Goal: Check status: Check status

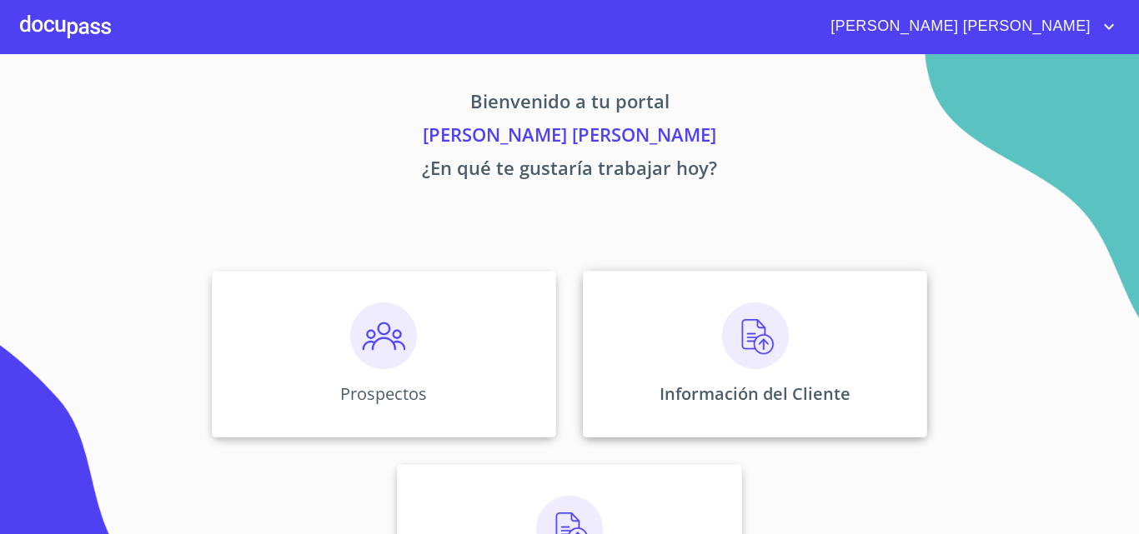
click at [738, 351] on img at bounding box center [755, 336] width 67 height 67
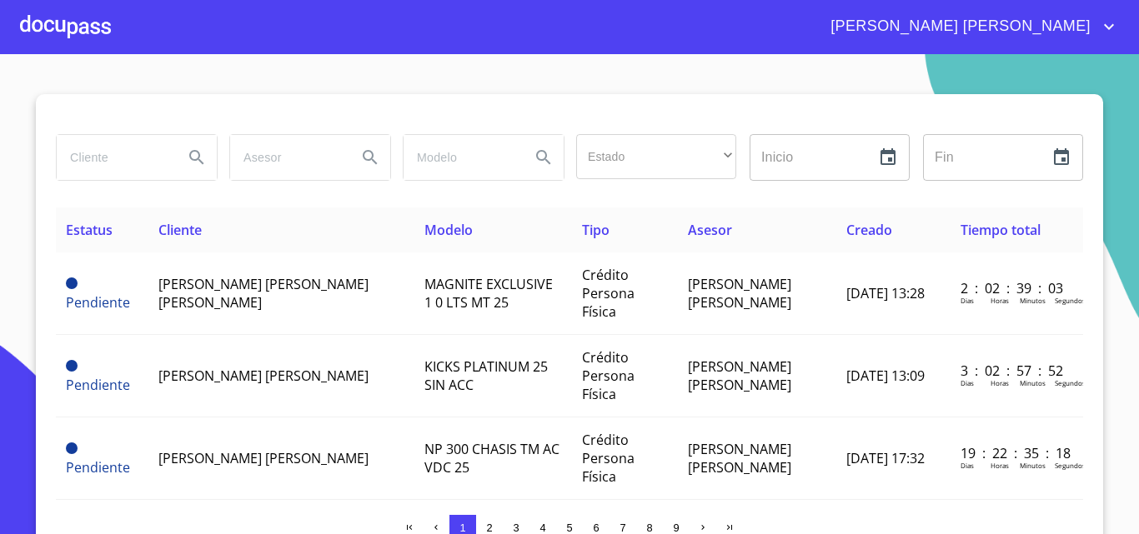
click at [108, 163] on input "search" at bounding box center [113, 157] width 113 height 45
type input "[PERSON_NAME]"
click at [201, 154] on button "Search" at bounding box center [197, 158] width 40 height 40
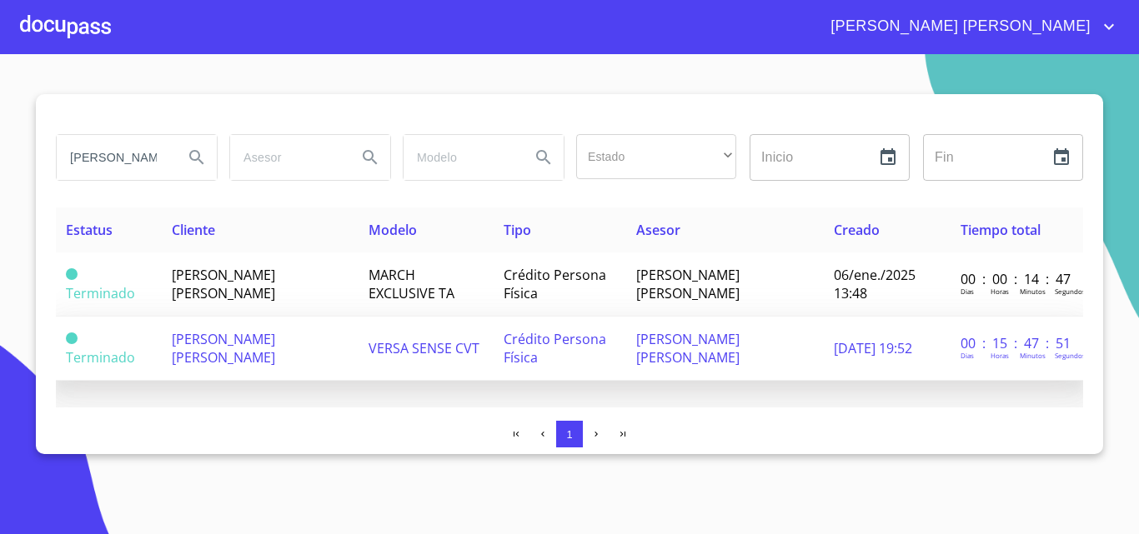
click at [311, 349] on td "[PERSON_NAME] [PERSON_NAME]" at bounding box center [260, 349] width 197 height 64
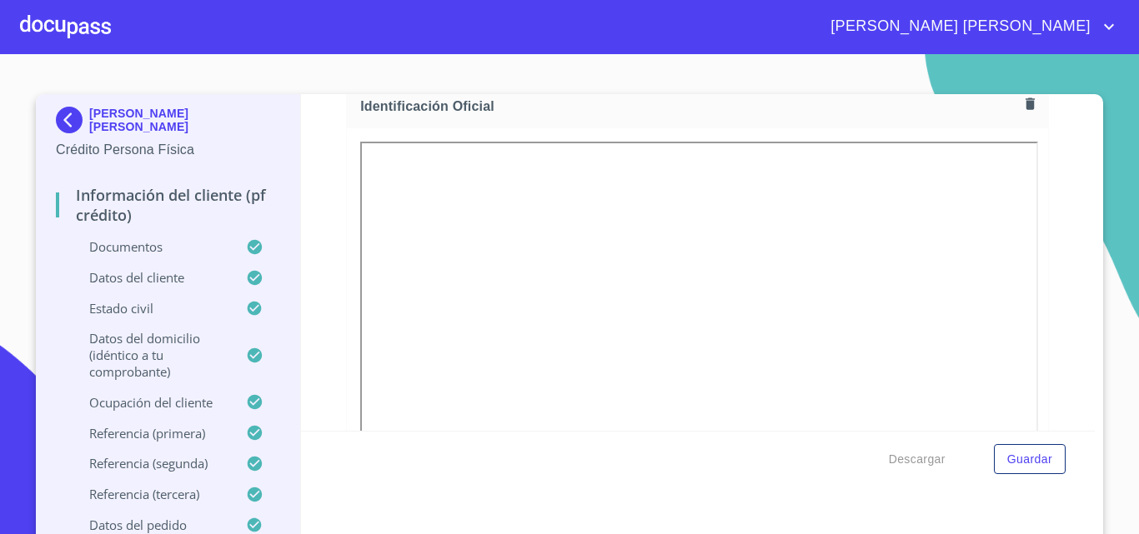
click at [1098, 31] on span "[PERSON_NAME] [PERSON_NAME]" at bounding box center [958, 26] width 281 height 27
click at [1097, 39] on li "Salir" at bounding box center [1091, 35] width 54 height 30
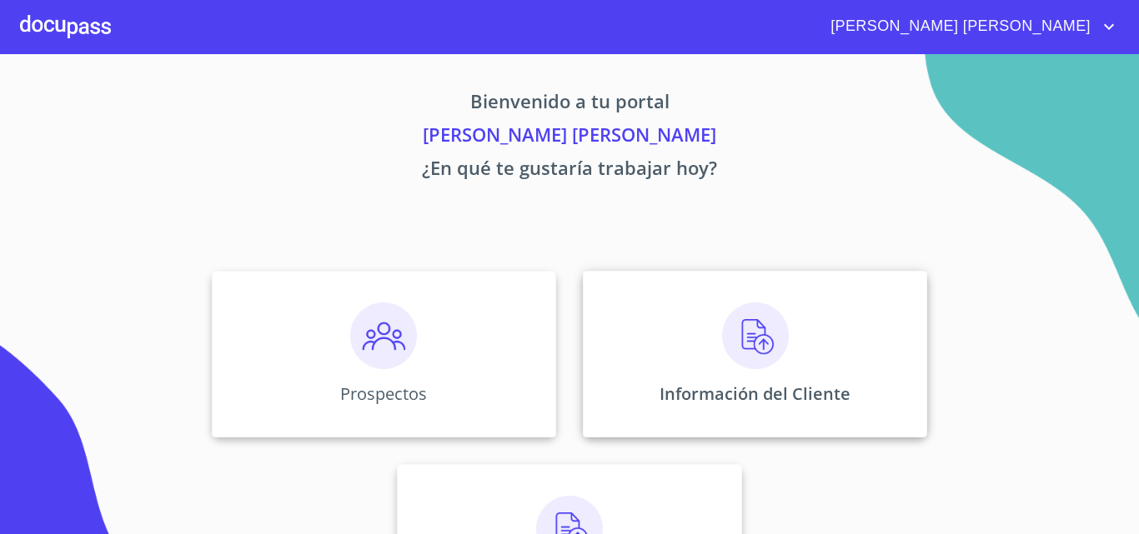
click at [760, 317] on img at bounding box center [755, 336] width 67 height 67
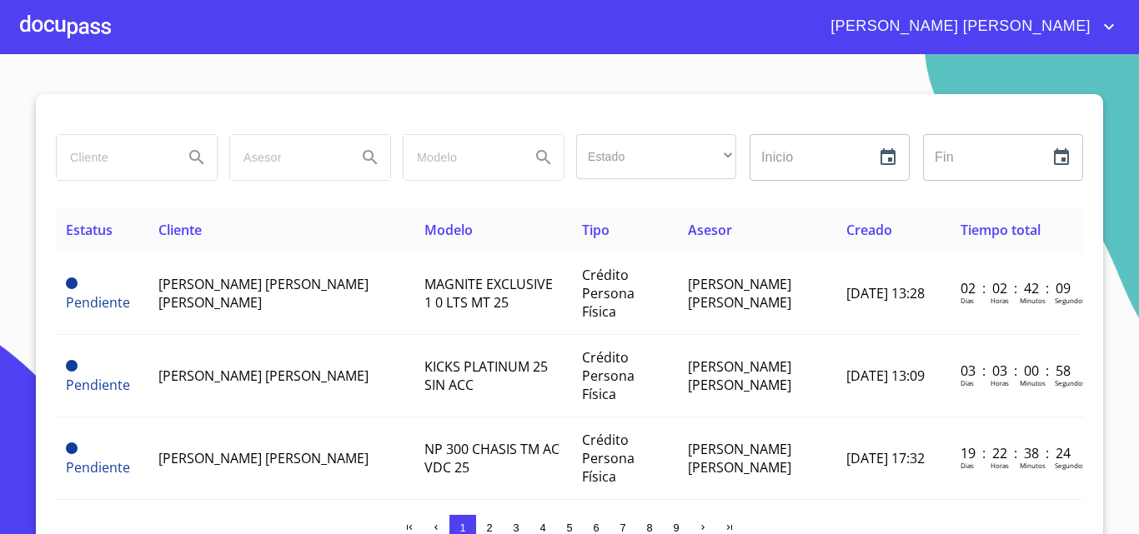
click at [86, 163] on input "search" at bounding box center [113, 157] width 113 height 45
click at [119, 173] on input "oscar" at bounding box center [113, 157] width 113 height 45
type input "o"
type input "d"
type input "[PERSON_NAME]"
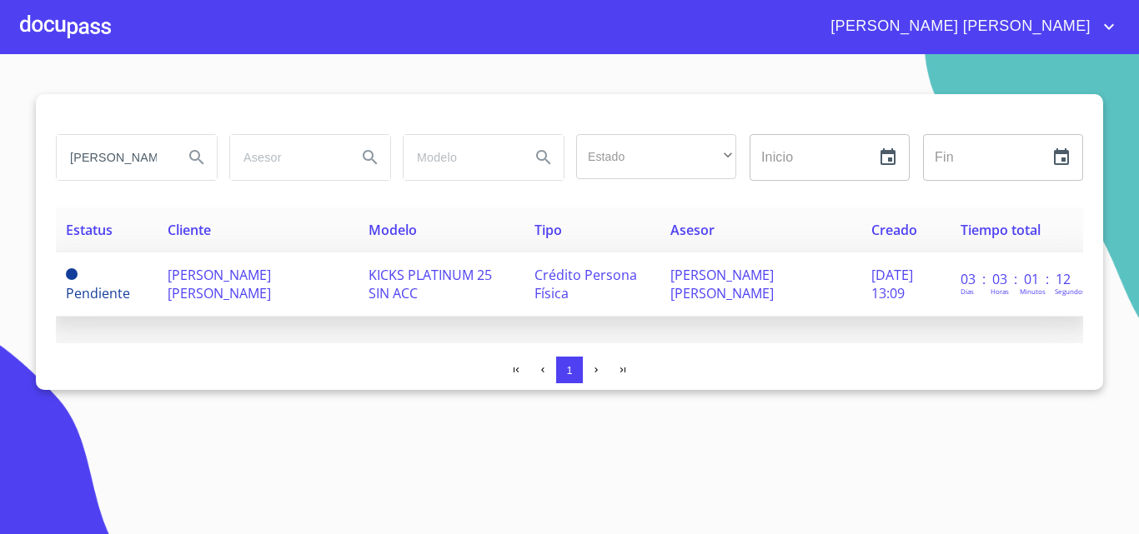
click at [221, 275] on span "[PERSON_NAME] [PERSON_NAME]" at bounding box center [219, 284] width 103 height 37
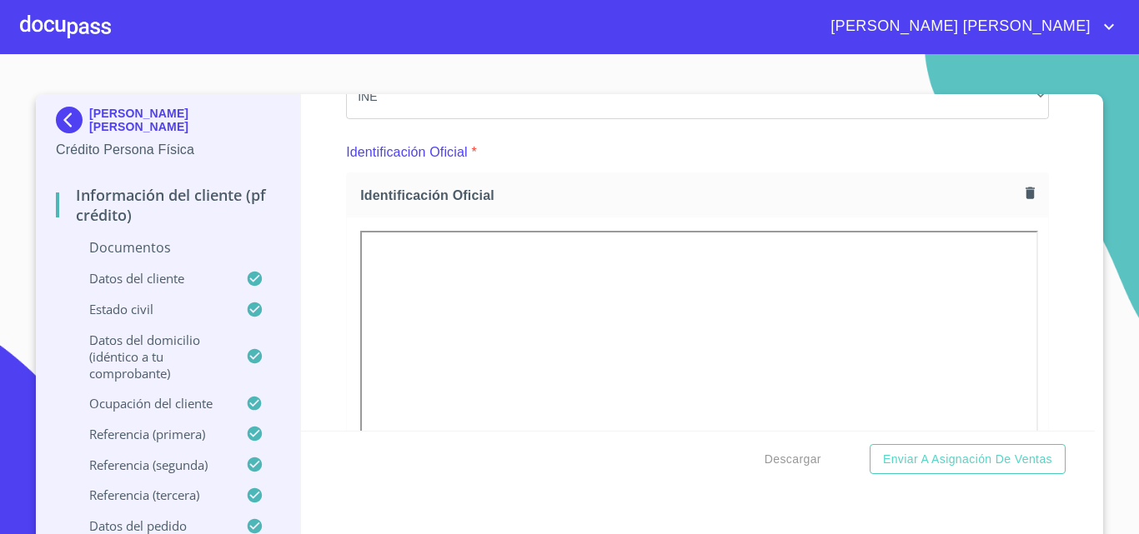
scroll to position [167, 0]
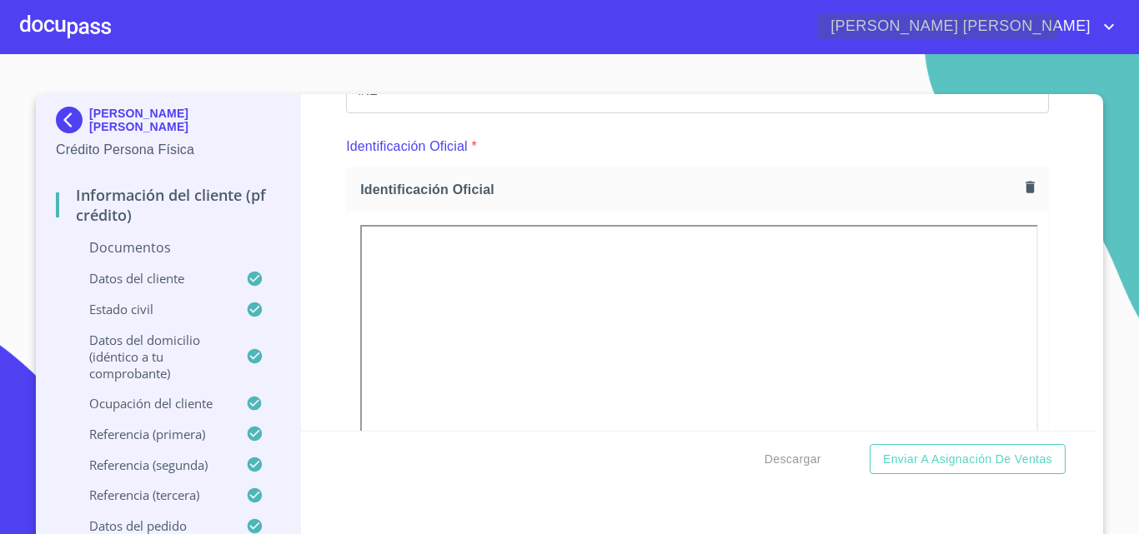
click at [1111, 28] on icon "account of current user" at bounding box center [1109, 27] width 10 height 6
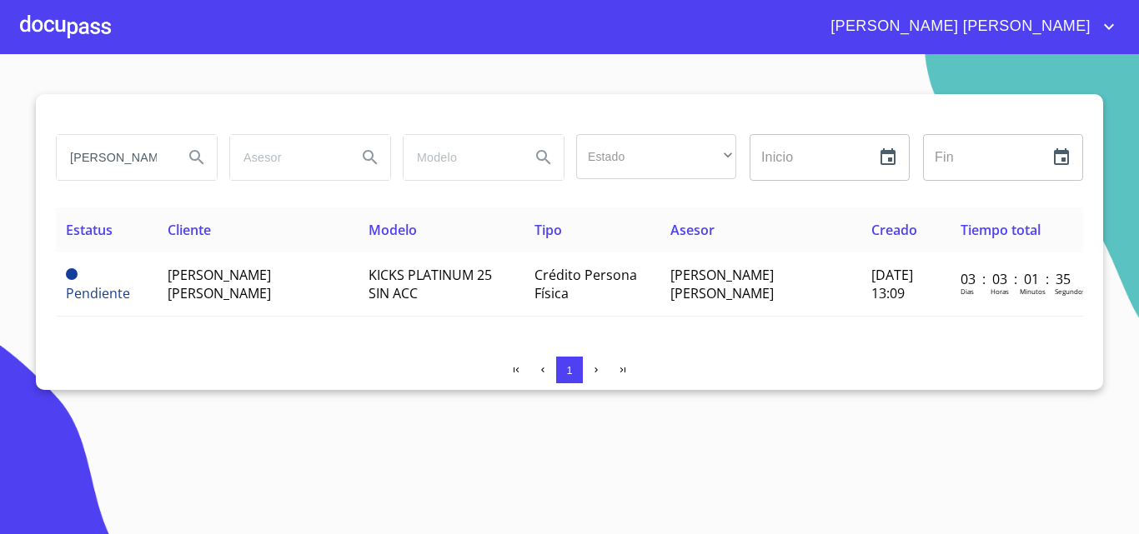
click at [131, 153] on input "[PERSON_NAME]" at bounding box center [113, 157] width 113 height 45
type input "c"
click at [198, 158] on icon "Search" at bounding box center [197, 158] width 20 height 20
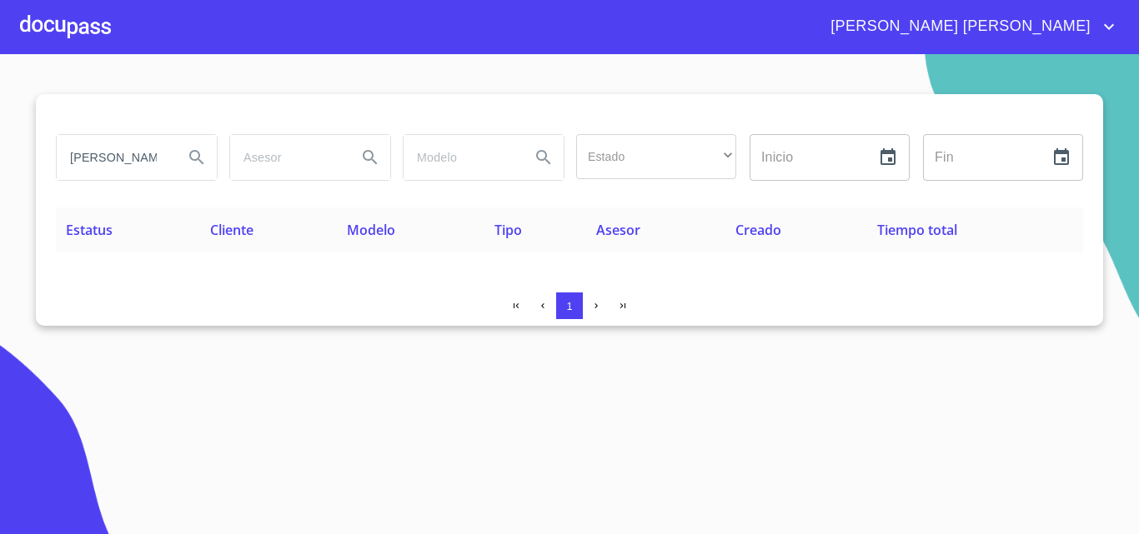
click at [122, 163] on input "[PERSON_NAME]" at bounding box center [113, 157] width 113 height 45
type input "m"
type input "francisco"
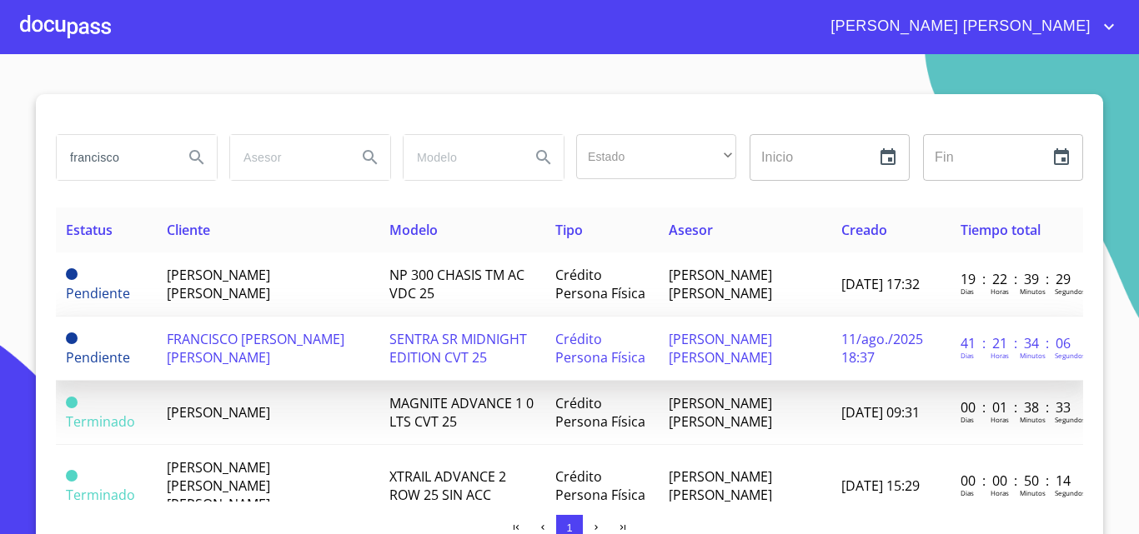
scroll to position [83, 0]
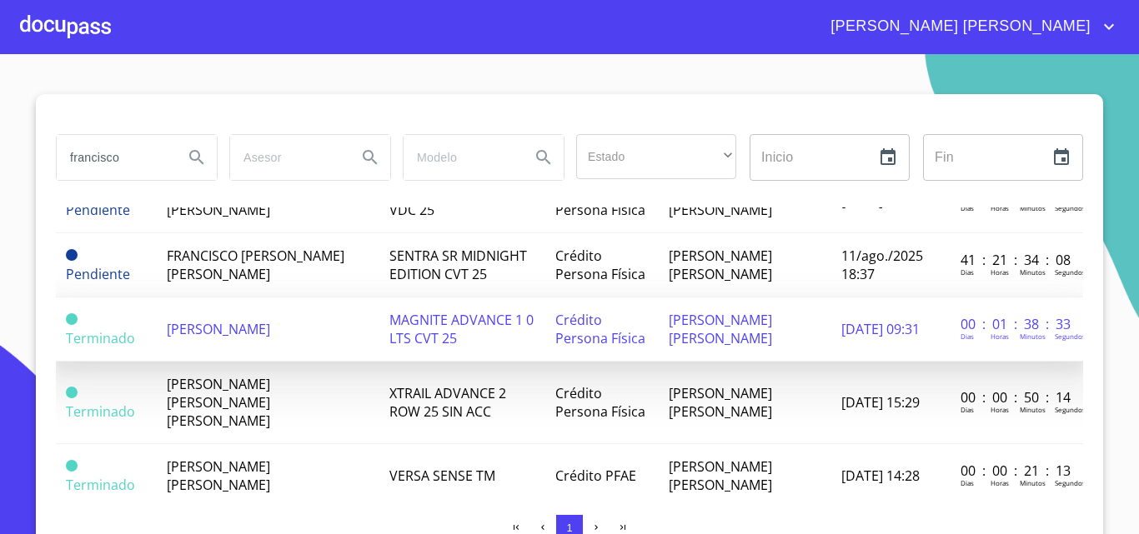
click at [270, 320] on span "[PERSON_NAME]" at bounding box center [218, 329] width 103 height 18
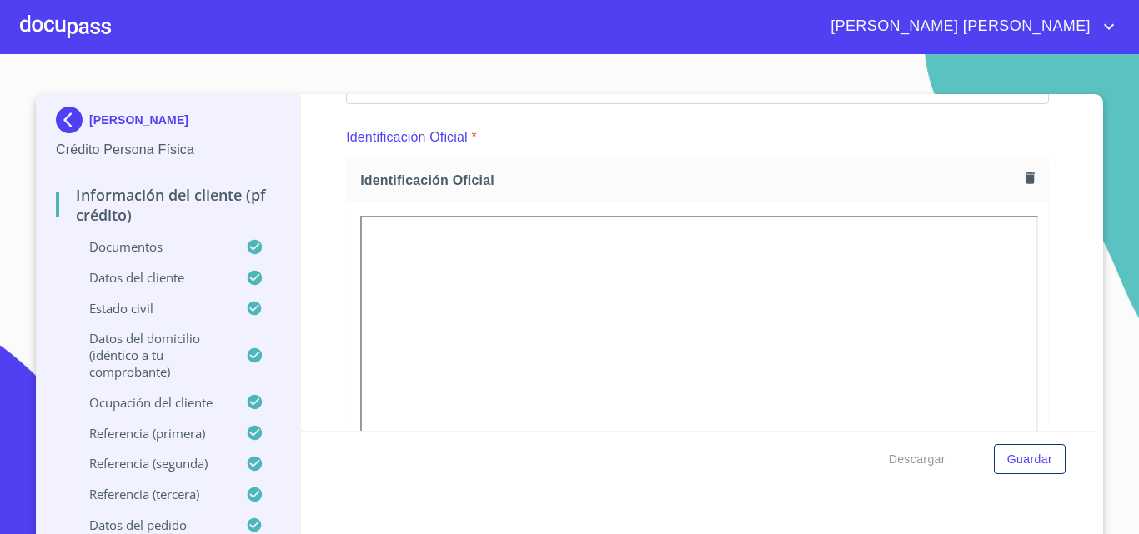
scroll to position [167, 0]
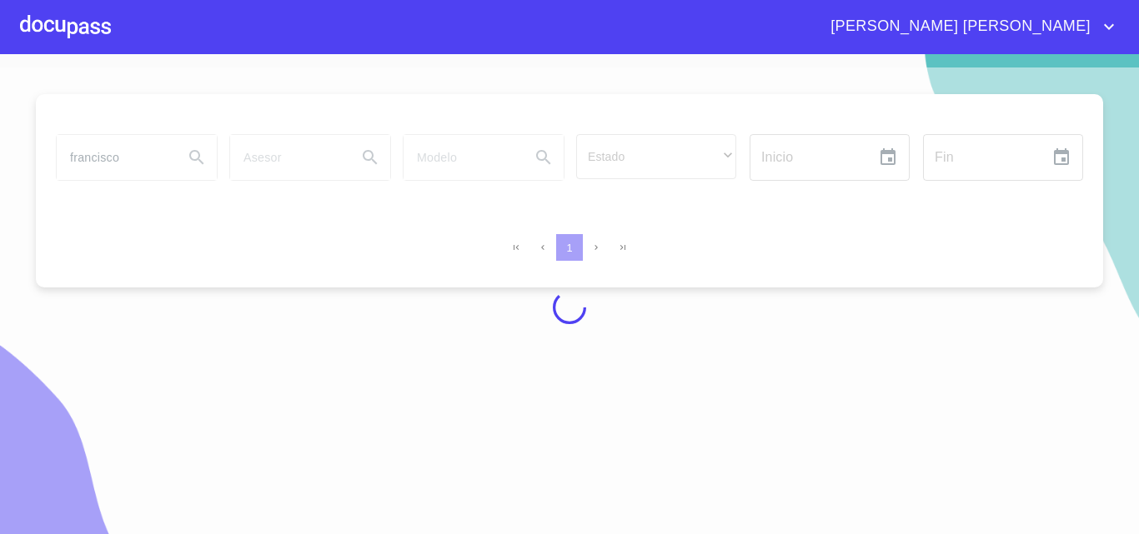
click at [177, 157] on div at bounding box center [569, 308] width 1139 height 480
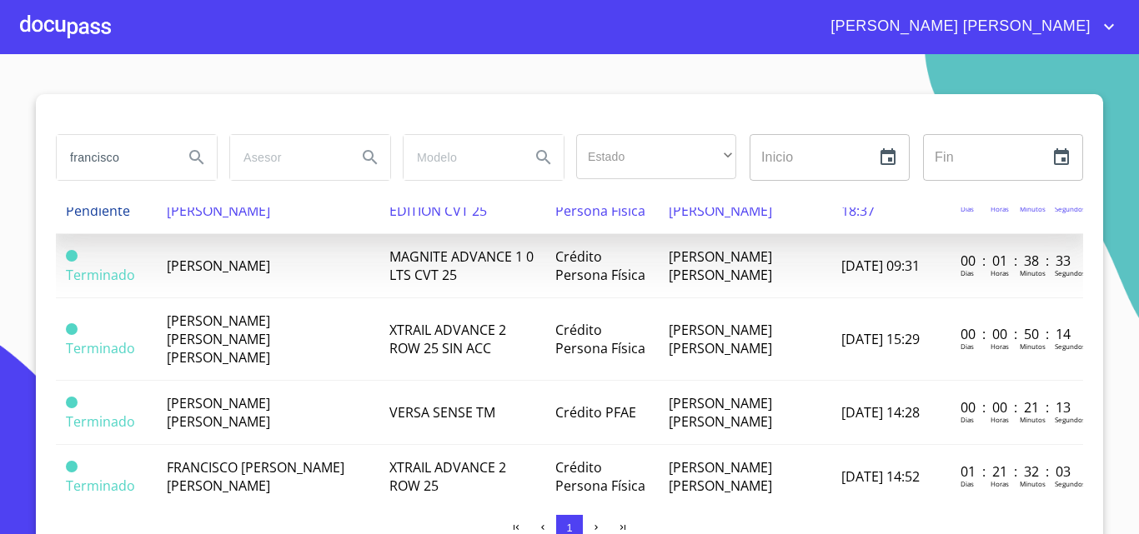
scroll to position [167, 0]
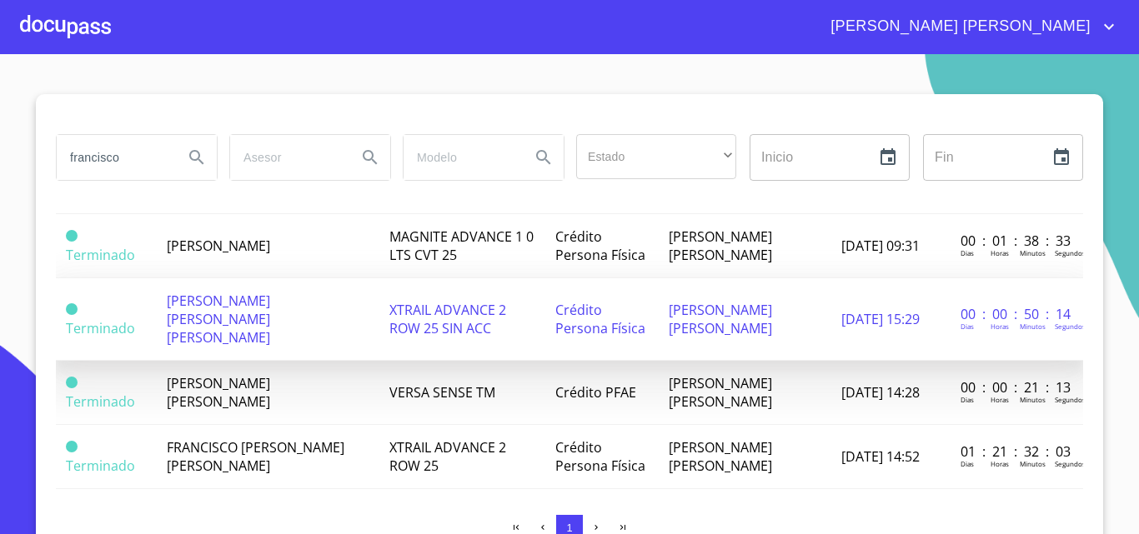
click at [270, 308] on span "[PERSON_NAME] [PERSON_NAME] [PERSON_NAME]" at bounding box center [218, 319] width 103 height 55
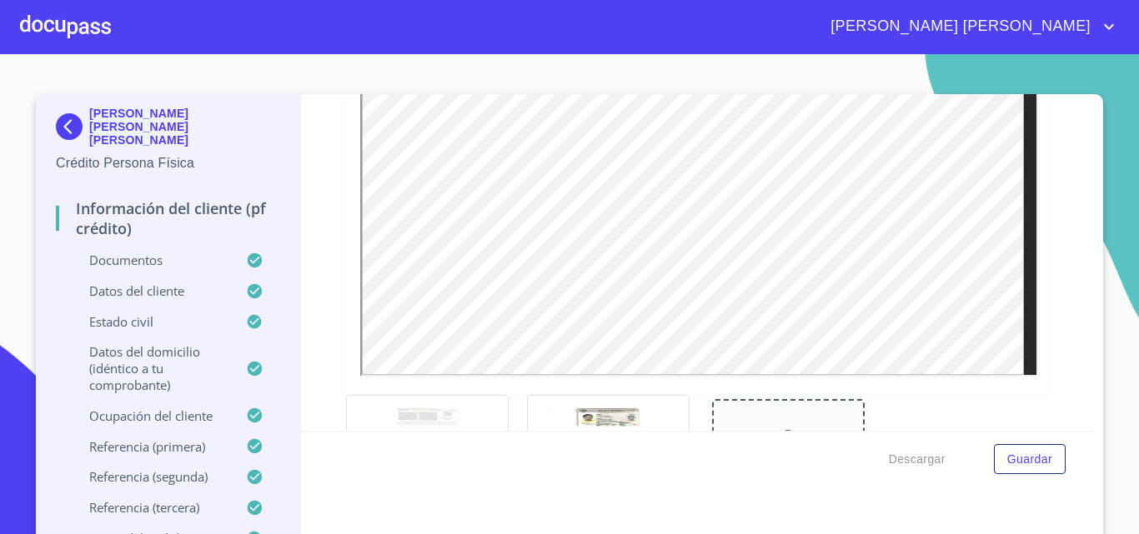
scroll to position [500, 0]
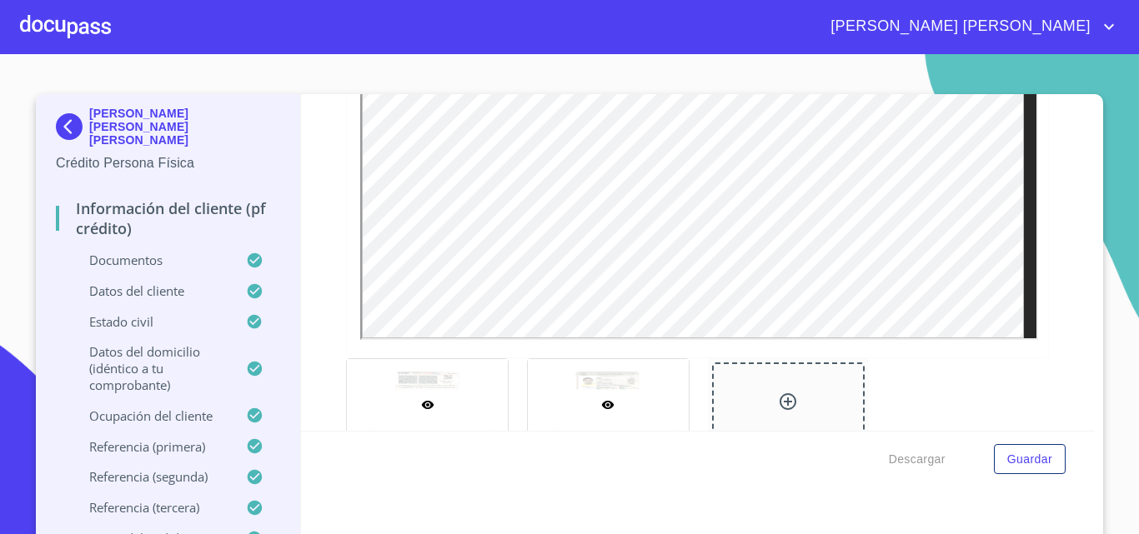
click at [591, 390] on div at bounding box center [608, 404] width 161 height 91
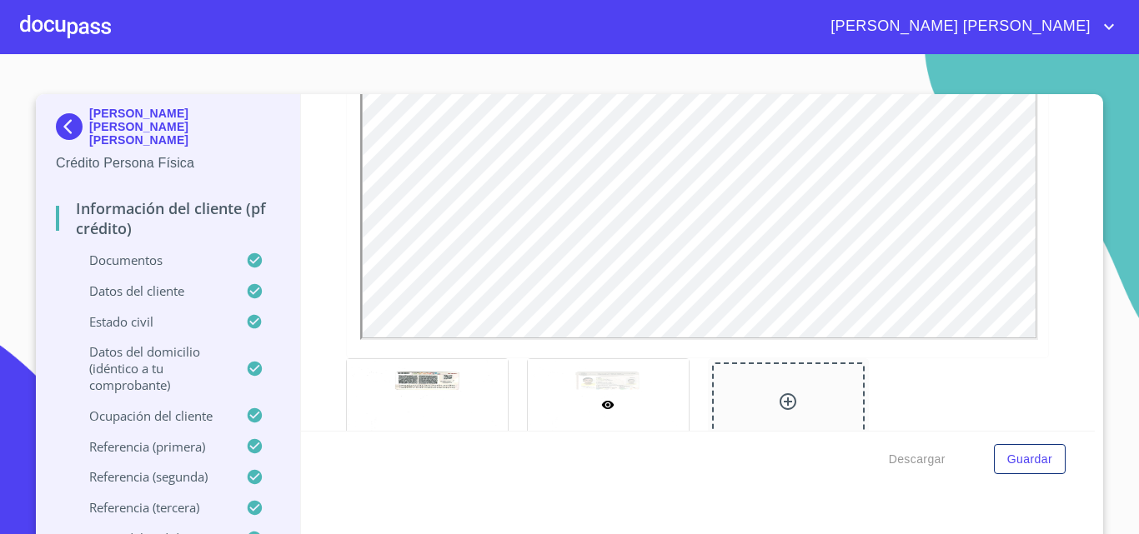
scroll to position [13, 0]
